Goal: Check status: Check status

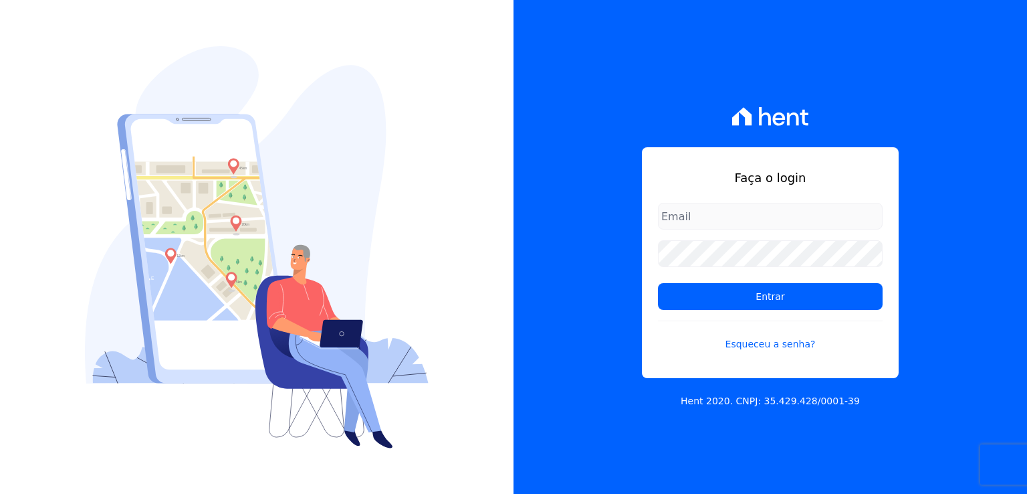
click at [694, 222] on input "email" at bounding box center [770, 216] width 225 height 27
type input "[EMAIL_ADDRESS][DOMAIN_NAME]"
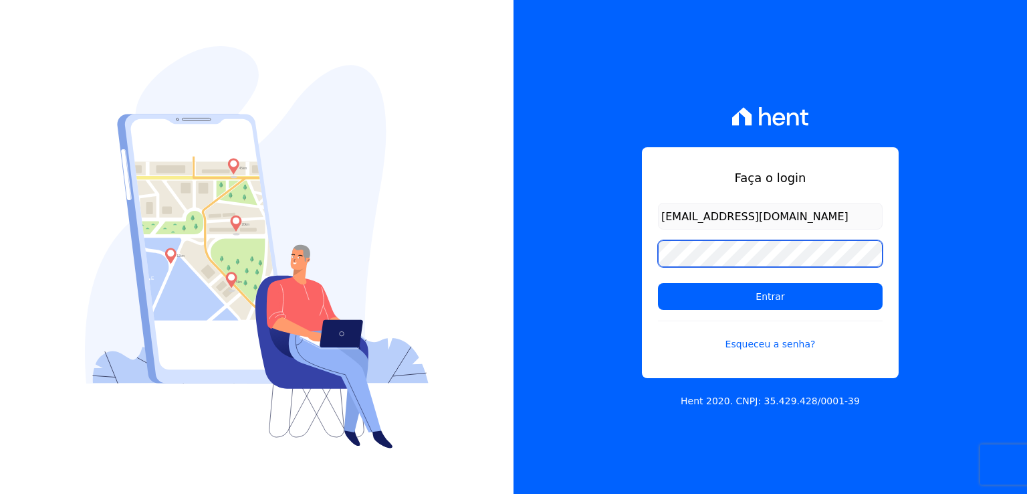
click at [658, 283] on input "Entrar" at bounding box center [770, 296] width 225 height 27
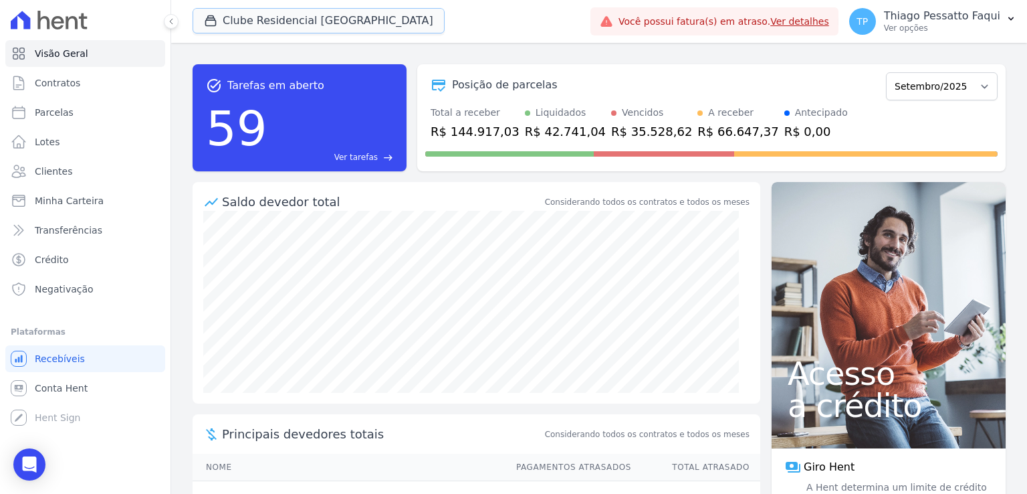
drag, startPoint x: 296, startPoint y: 27, endPoint x: 261, endPoint y: 72, distance: 56.6
click at [296, 27] on button "Clube Residencial [GEOGRAPHIC_DATA]" at bounding box center [319, 20] width 252 height 25
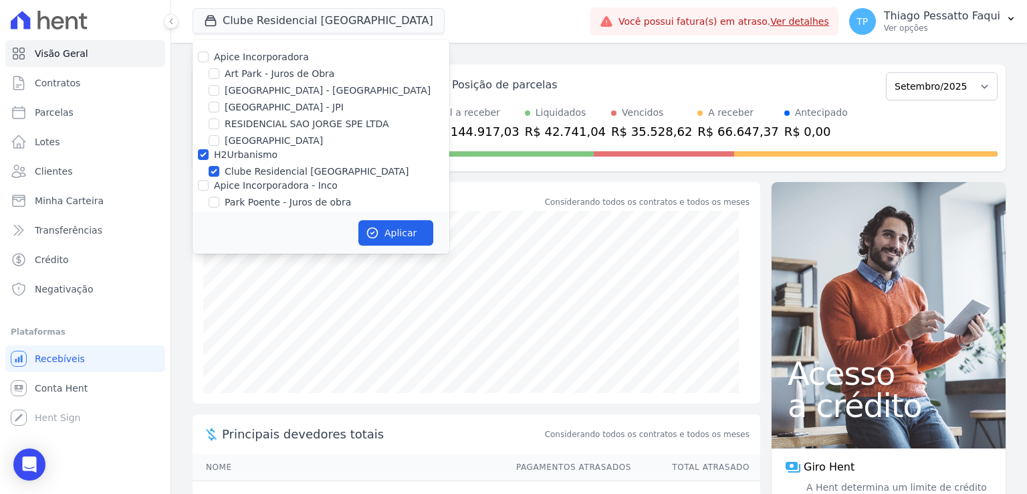
click at [227, 156] on label "H2Urbanismo" at bounding box center [246, 154] width 64 height 11
click at [209, 156] on input "H2Urbanismo" at bounding box center [203, 154] width 11 height 11
checkbox input "false"
click at [260, 191] on label "Apice Incorporadora - Inco" at bounding box center [276, 185] width 124 height 11
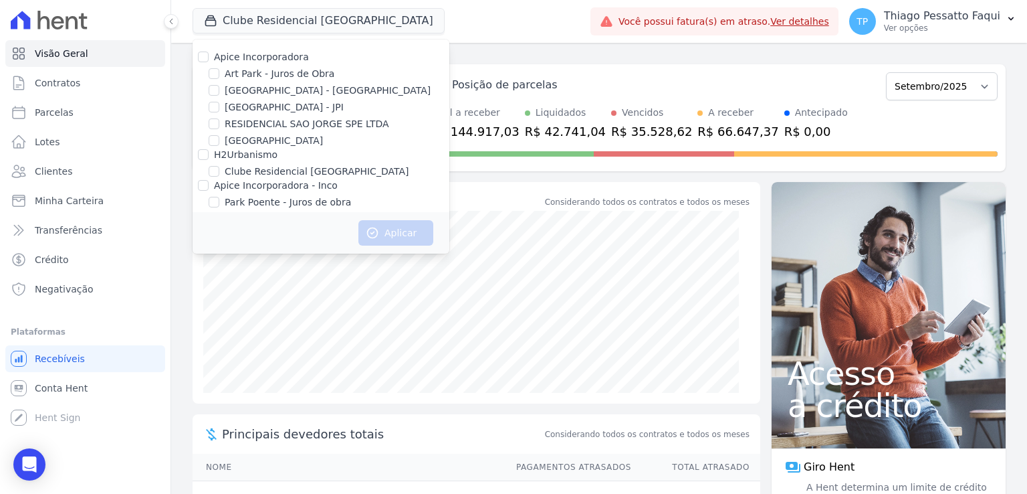
click at [209, 191] on input "Apice Incorporadora - Inco" at bounding box center [203, 185] width 11 height 11
checkbox input "true"
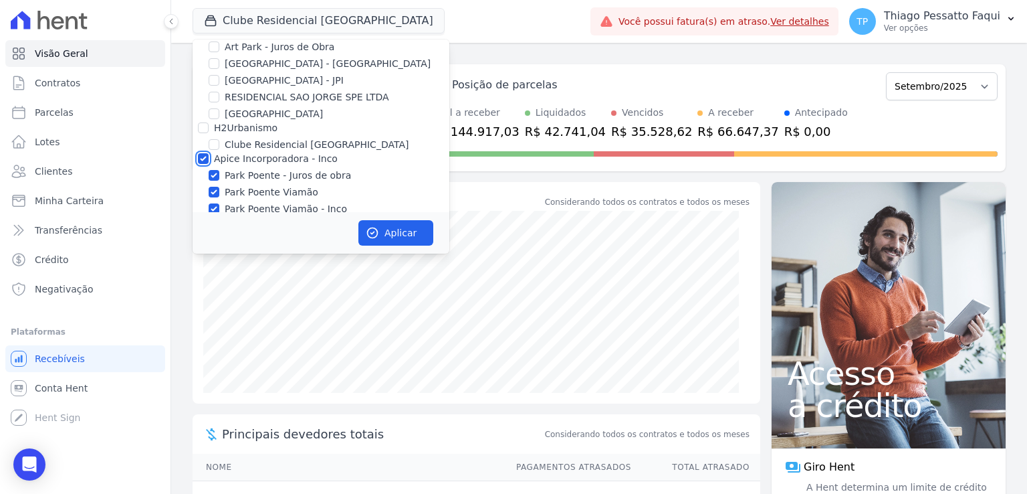
scroll to position [41, 0]
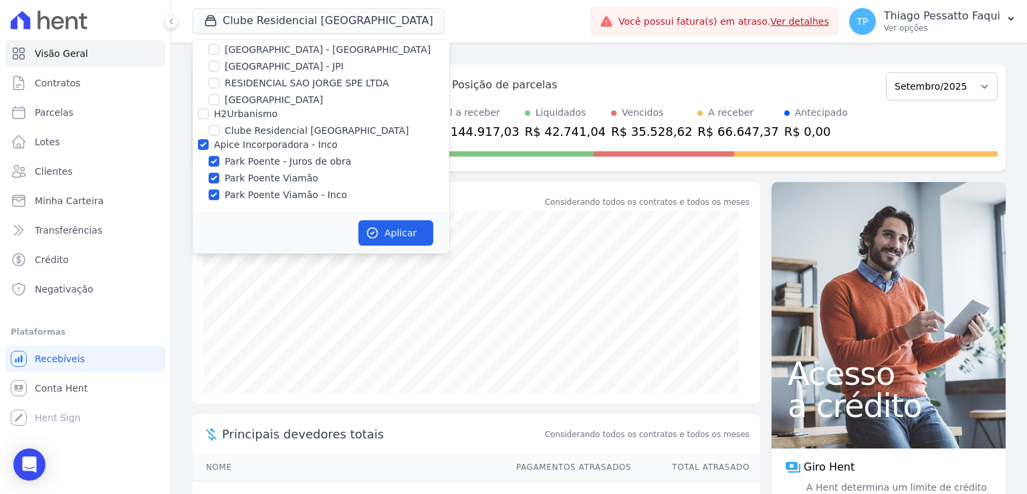
click at [274, 165] on label "Park Poente - Juros de obra" at bounding box center [288, 162] width 126 height 14
click at [219, 165] on input "Park Poente - Juros de obra" at bounding box center [214, 161] width 11 height 11
checkbox input "false"
click at [394, 230] on button "Aplicar" at bounding box center [396, 232] width 75 height 25
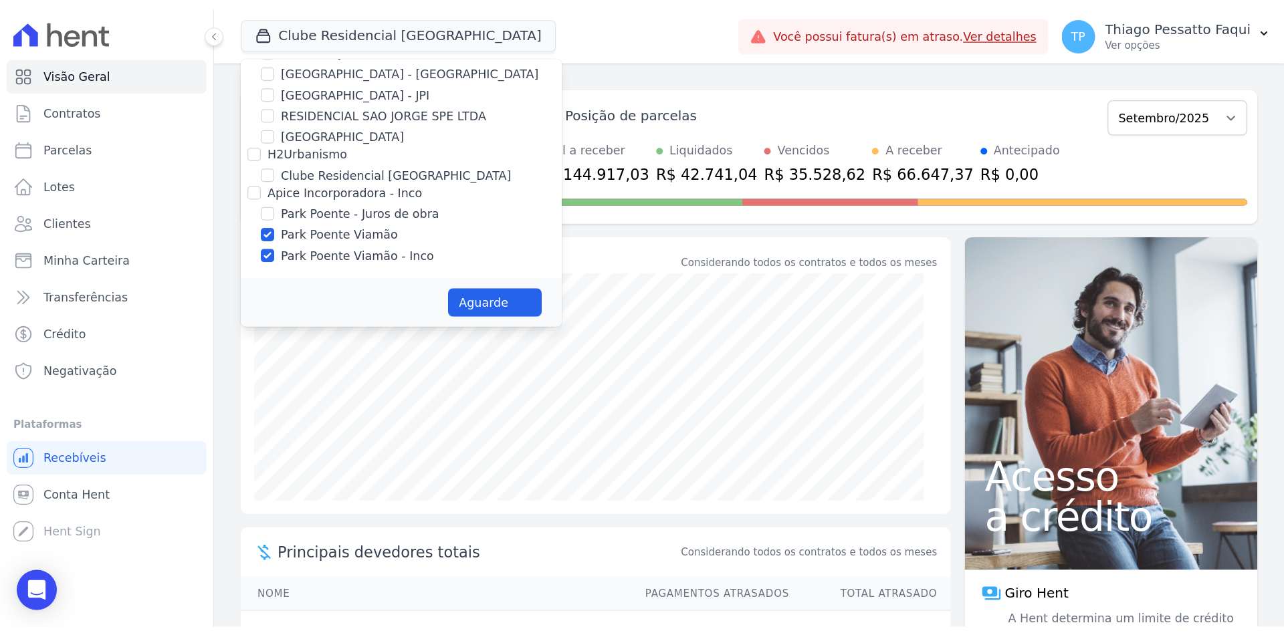
scroll to position [38, 0]
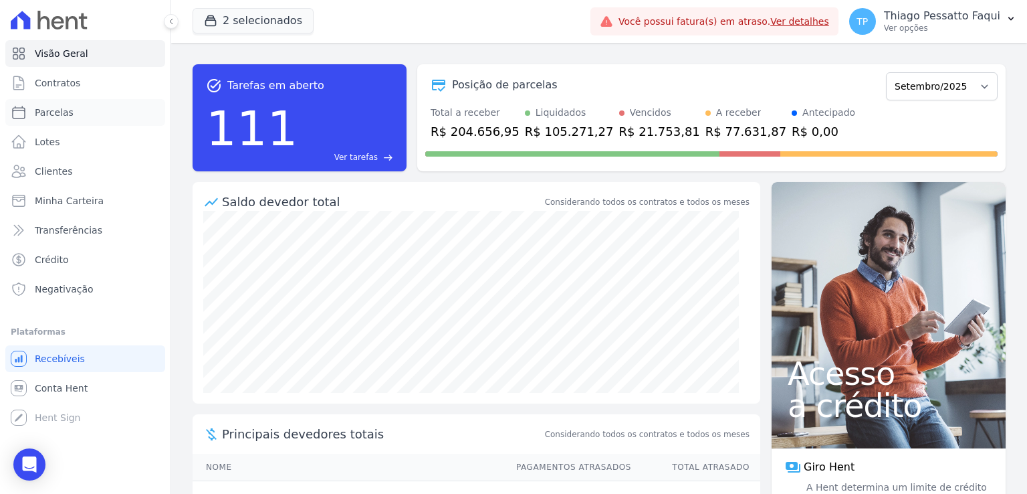
click at [75, 113] on link "Parcelas" at bounding box center [85, 112] width 160 height 27
select select
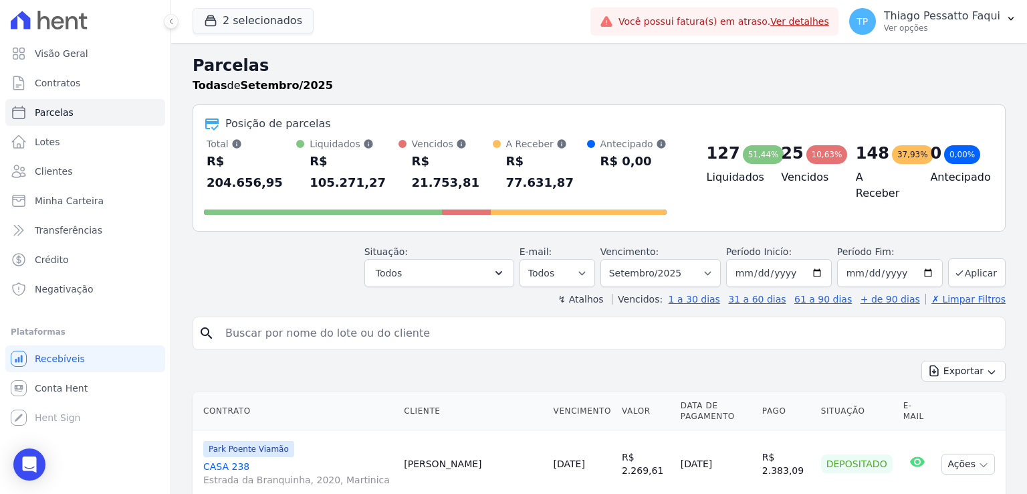
click at [384, 320] on input "search" at bounding box center [608, 333] width 783 height 27
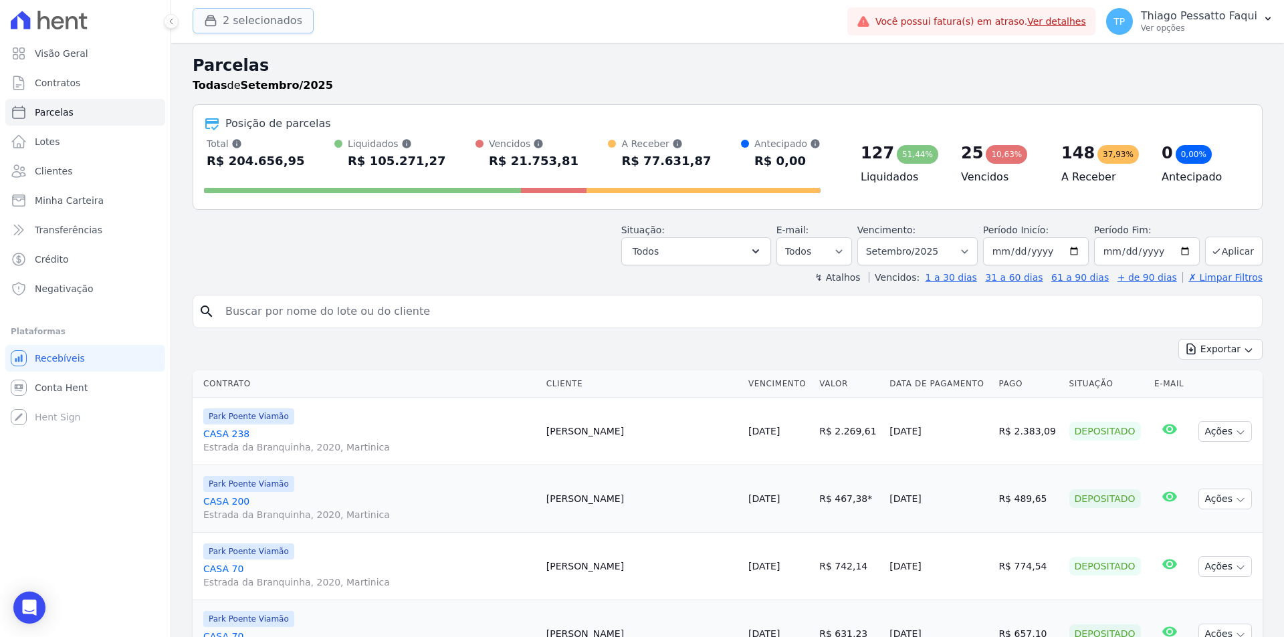
click at [275, 23] on button "2 selecionados" at bounding box center [253, 20] width 121 height 25
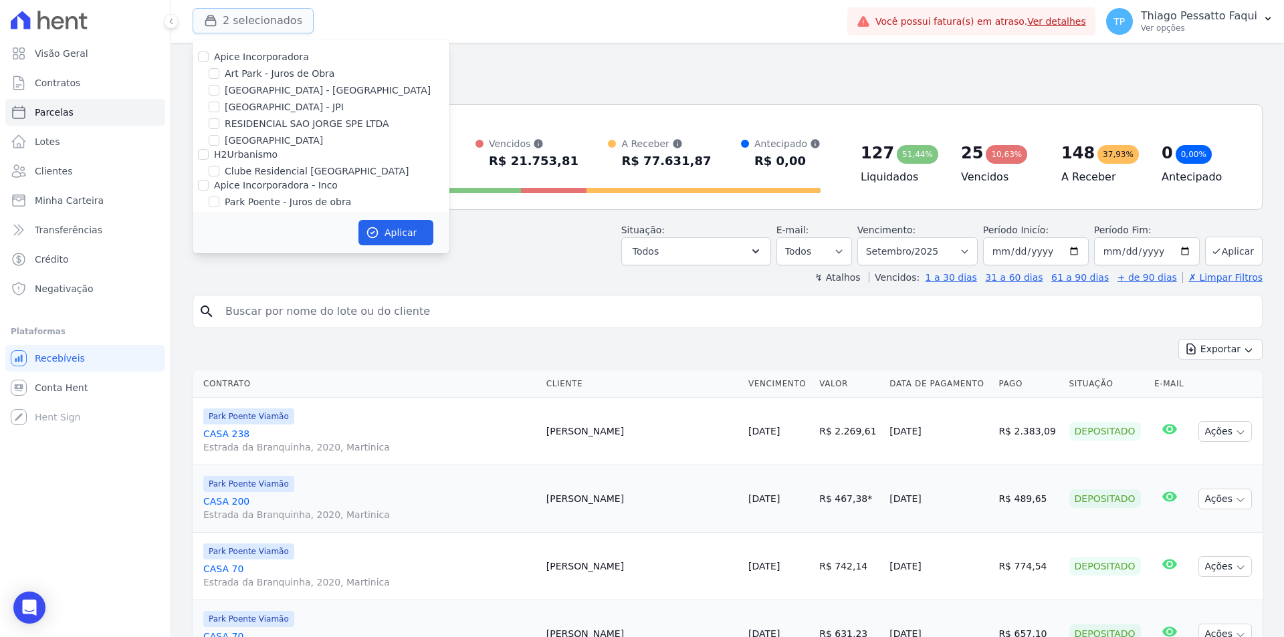
click at [274, 23] on button "2 selecionados" at bounding box center [253, 20] width 121 height 25
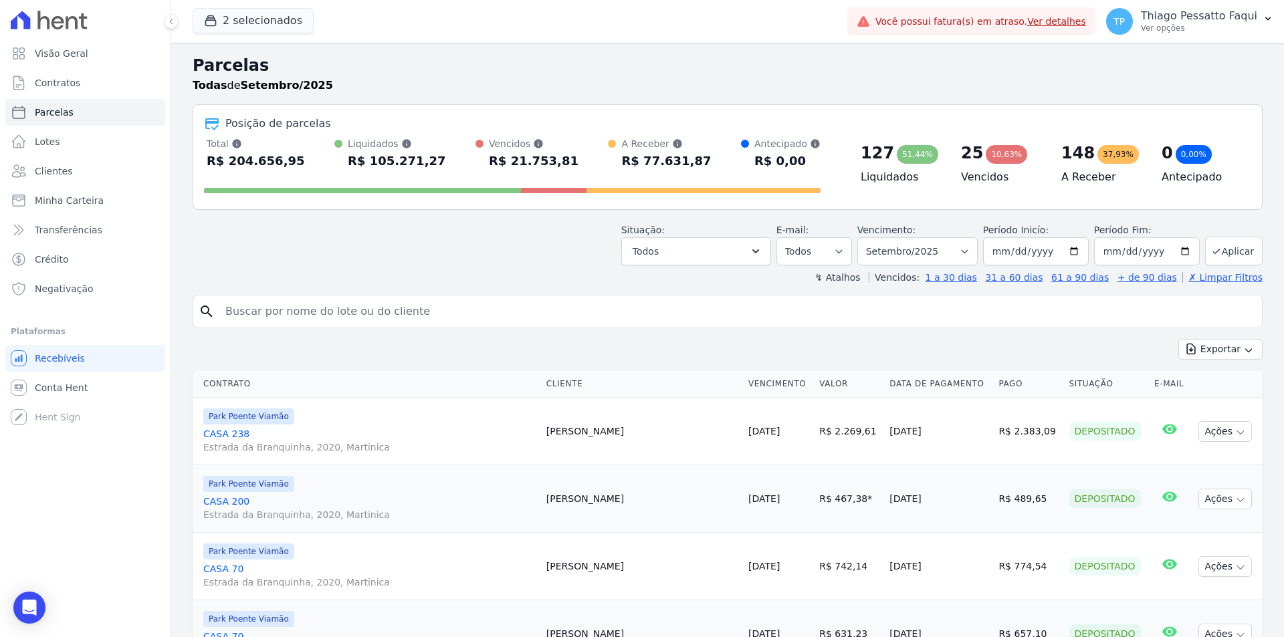
drag, startPoint x: 582, startPoint y: 445, endPoint x: 589, endPoint y: 390, distance: 55.3
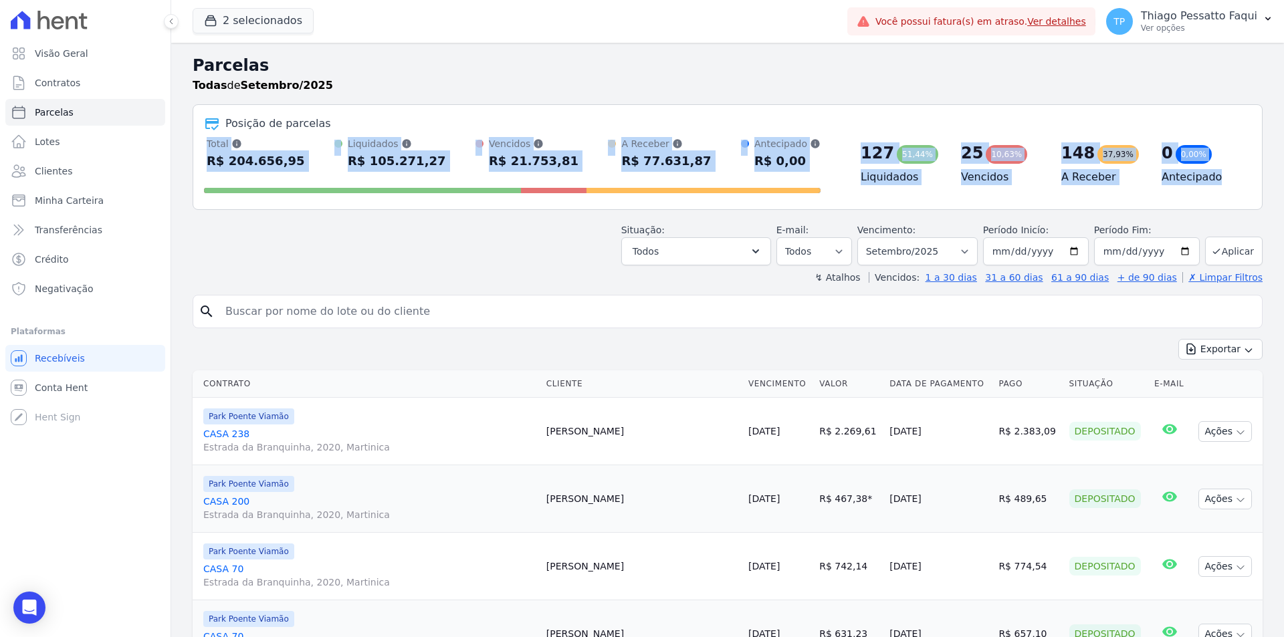
drag, startPoint x: 518, startPoint y: 231, endPoint x: 497, endPoint y: 126, distance: 106.5
click at [497, 126] on header "Parcelas Todas de Setembro/2025 Posição de parcelas Total Soma das parcelas pag…" at bounding box center [728, 169] width 1070 height 231
click at [507, 177] on div "Total Soma das parcelas pagas, vencidas, em aberto e agendadas. Não considera p…" at bounding box center [512, 168] width 617 height 62
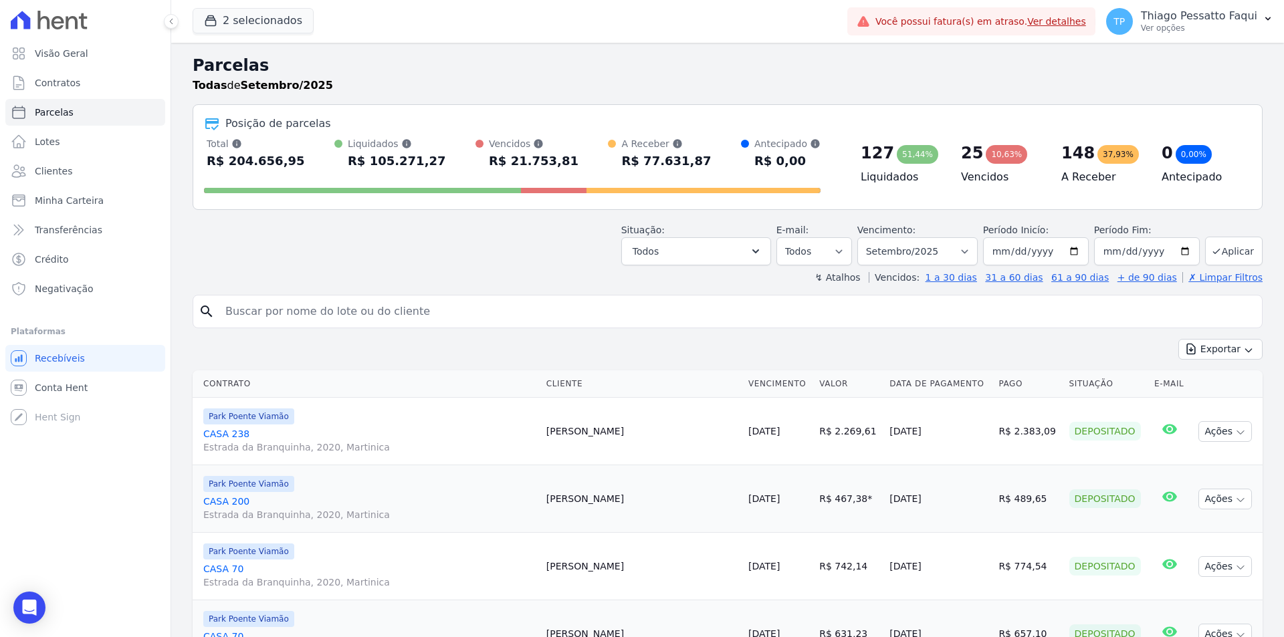
click at [528, 153] on div "R$ 21.753,81" at bounding box center [534, 160] width 90 height 21
click at [528, 152] on div "R$ 21.753,81" at bounding box center [534, 160] width 90 height 21
click at [528, 134] on div "Posição de parcelas Total Soma das parcelas pagas, vencidas, em aberto e agenda…" at bounding box center [728, 157] width 1070 height 106
click at [533, 118] on div "Posição de parcelas" at bounding box center [727, 124] width 1047 height 16
click at [238, 12] on button "2 selecionados" at bounding box center [253, 20] width 121 height 25
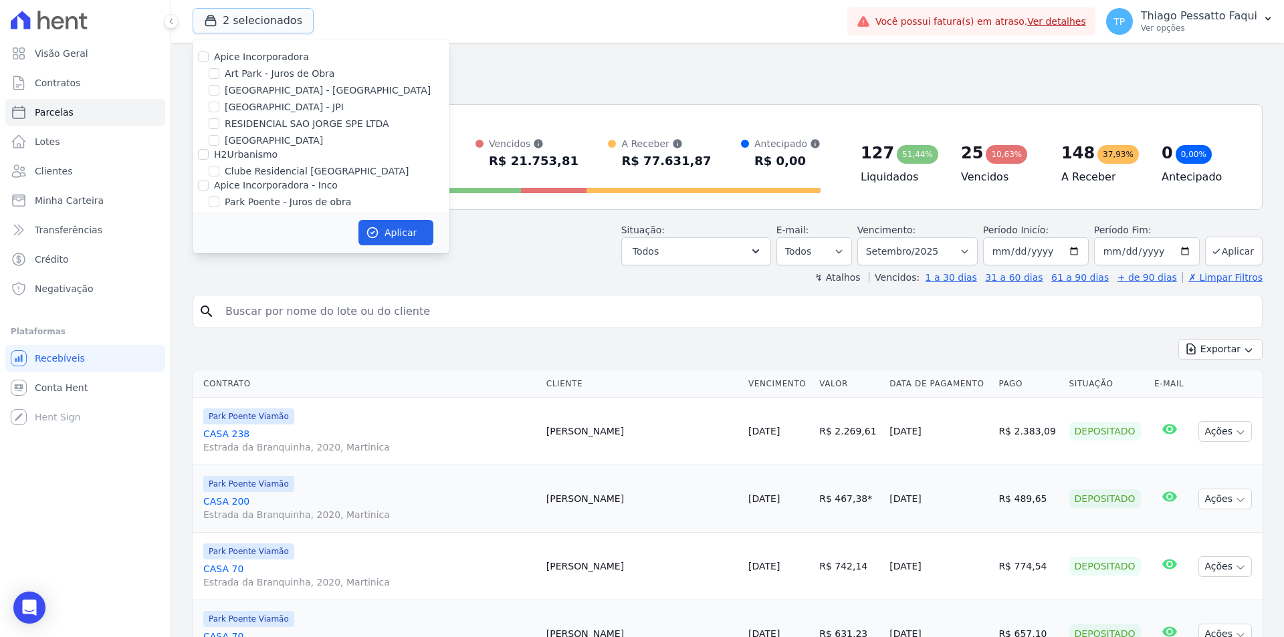
scroll to position [41, 0]
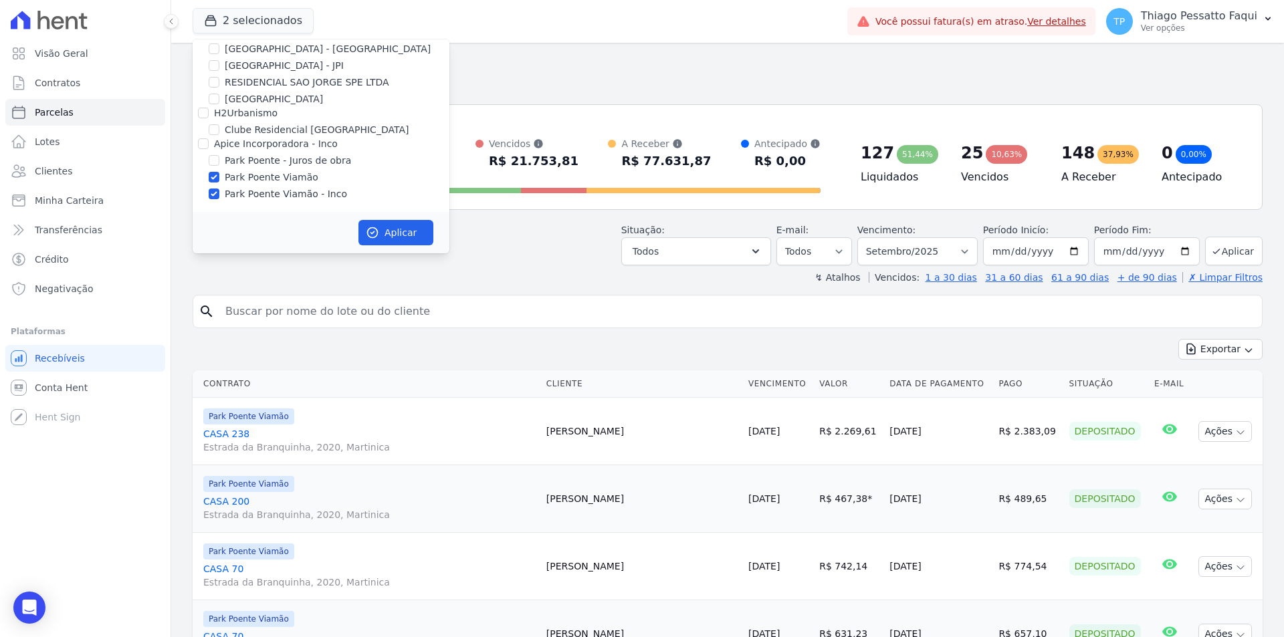
click at [748, 106] on div "Posição de parcelas Total Soma das parcelas pagas, vencidas, em aberto e agenda…" at bounding box center [728, 157] width 1070 height 106
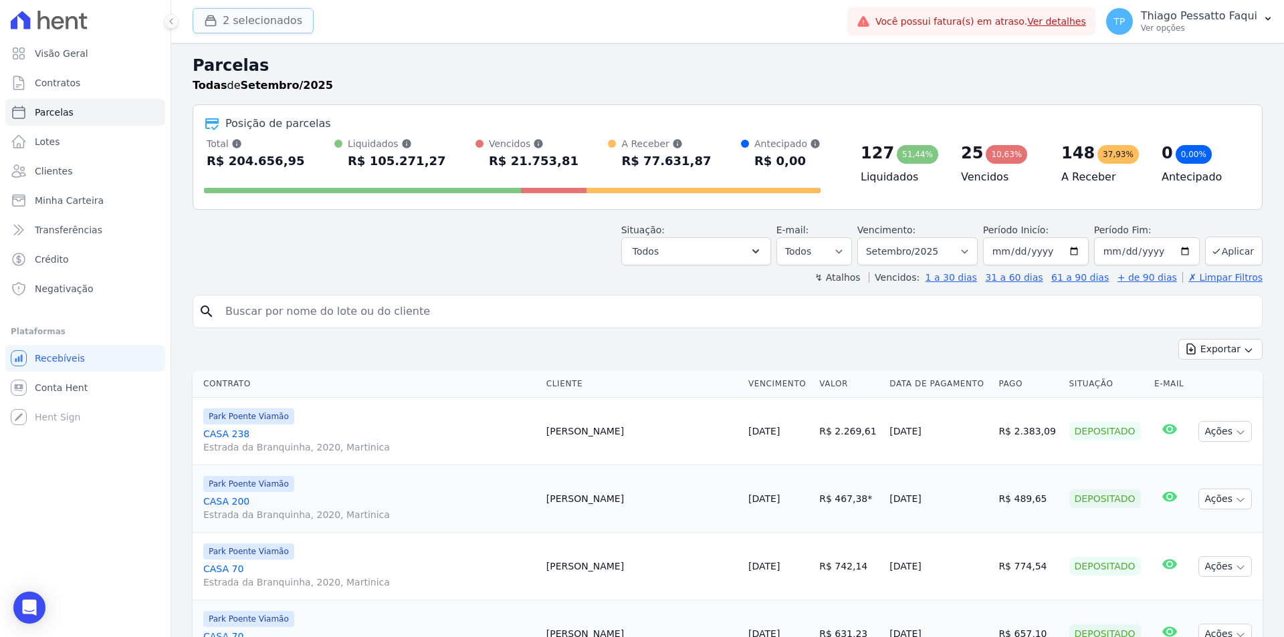
click at [279, 32] on button "2 selecionados" at bounding box center [253, 20] width 121 height 25
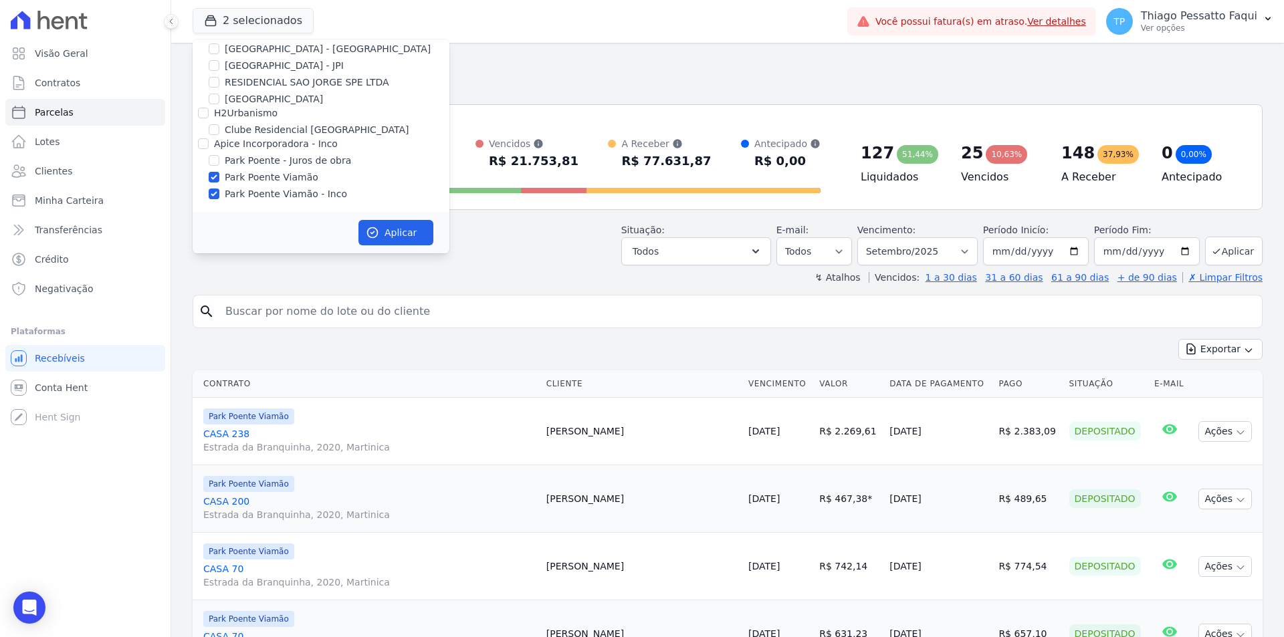
click at [274, 179] on label "Park Poente Viamão" at bounding box center [272, 178] width 94 height 14
click at [219, 179] on input "Park Poente Viamão" at bounding box center [214, 177] width 11 height 11
checkbox input "false"
click at [277, 192] on label "Park Poente Viamão - Inco" at bounding box center [286, 194] width 122 height 14
click at [219, 192] on input "Park Poente Viamão - Inco" at bounding box center [214, 194] width 11 height 11
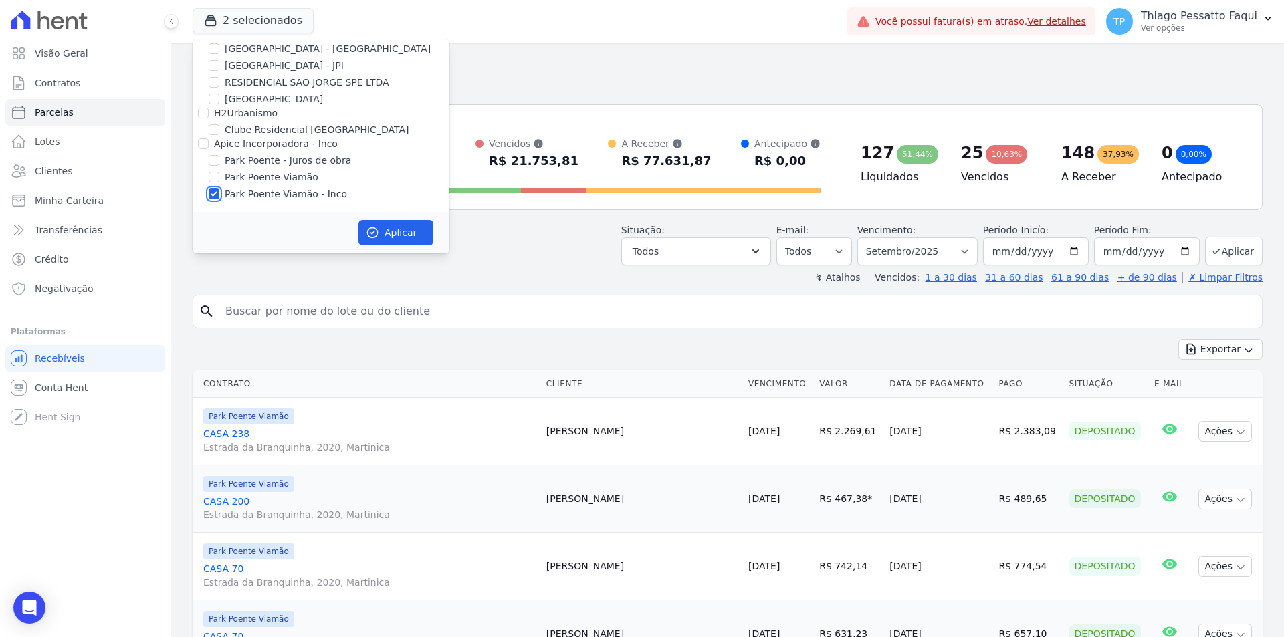
checkbox input "false"
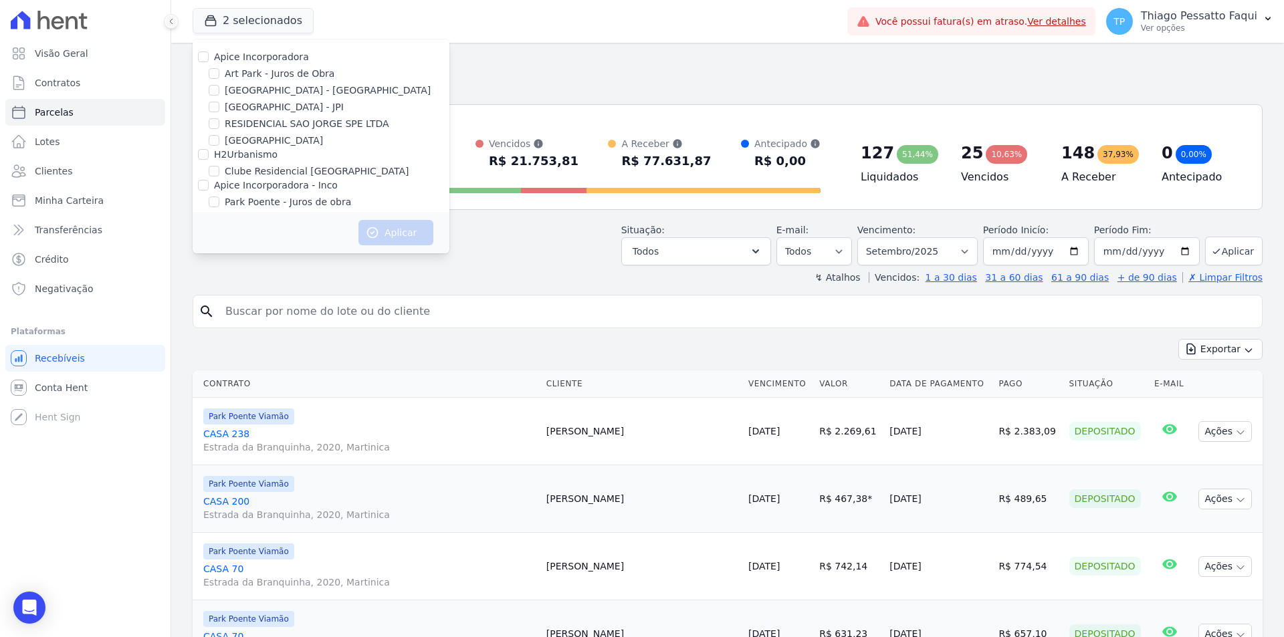
click at [272, 92] on label "[GEOGRAPHIC_DATA] - [GEOGRAPHIC_DATA]" at bounding box center [328, 91] width 206 height 14
click at [219, 92] on input "[GEOGRAPHIC_DATA] - [GEOGRAPHIC_DATA]" at bounding box center [214, 90] width 11 height 11
checkbox input "true"
click at [371, 230] on icon "button" at bounding box center [372, 232] width 13 height 13
select select
